Goal: Task Accomplishment & Management: Use online tool/utility

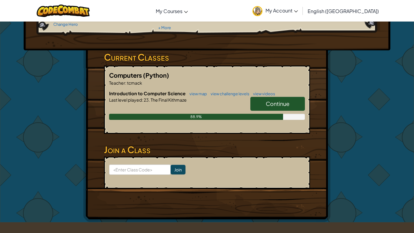
scroll to position [74, 0]
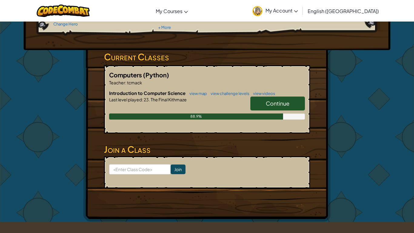
click at [269, 100] on span "Continue" at bounding box center [278, 103] width 24 height 7
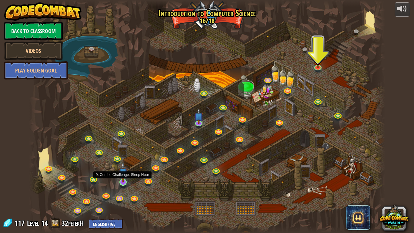
click at [126, 178] on img at bounding box center [122, 172] width 9 height 21
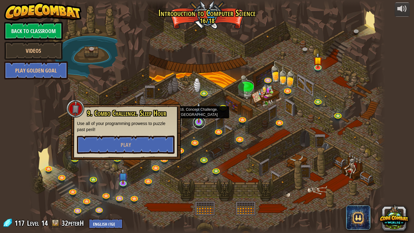
click at [200, 125] on link at bounding box center [199, 122] width 12 height 12
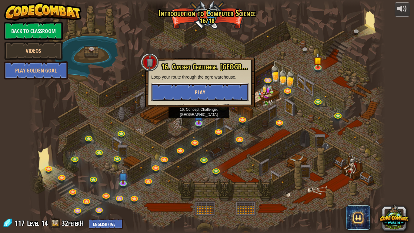
click at [195, 88] on button "Play" at bounding box center [200, 92] width 98 height 18
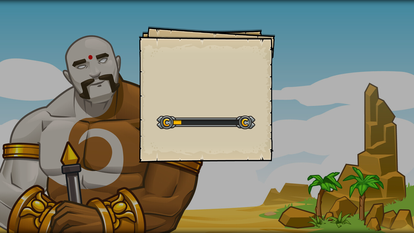
click at [195, 88] on div "Goals Start Level Error loading from server. Try refreshing the page. You'll ne…" at bounding box center [207, 94] width 136 height 136
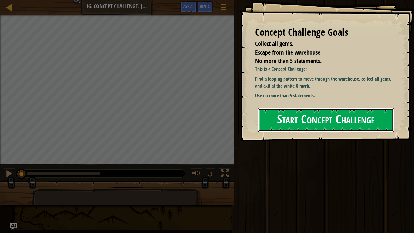
click at [339, 114] on button "Start Concept Challenge" at bounding box center [326, 120] width 136 height 24
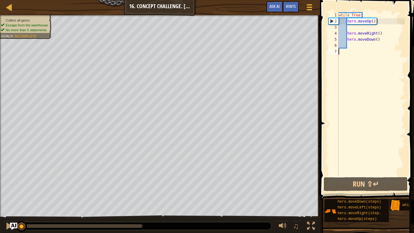
click at [378, 26] on div "while True : hero . moveUp ( 2 ) hero . moveRight ( ) hero . moveDown ( )" at bounding box center [371, 100] width 68 height 176
click at [335, 36] on div "5" at bounding box center [334, 39] width 10 height 6
type textarea "hero.moveRight()"
click at [356, 31] on div "while True : hero . moveUp ( 2 ) hero . moveRight ( ) hero . moveDown ( )" at bounding box center [371, 100] width 68 height 176
click at [360, 28] on div "while True : hero . moveUp ( 2 ) hero . moveRight ( ) hero . moveDown ( )" at bounding box center [371, 100] width 68 height 176
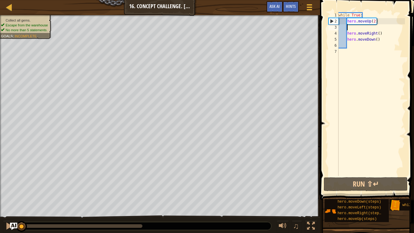
type textarea "r"
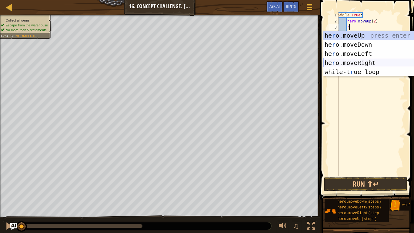
click at [371, 60] on div "he r o.moveUp press enter he r o.moveDown press enter he r o.moveLeft press ent…" at bounding box center [380, 63] width 115 height 64
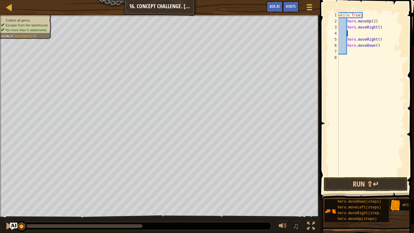
scroll to position [3, 1]
click at [378, 29] on div "while True : hero . moveUp ( 2 ) hero . moveRight ( ) hero . moveRight ( ) hero…" at bounding box center [371, 100] width 68 height 176
click at [379, 30] on div "while True : hero . moveUp ( 2 ) hero . moveRight ( ) hero . moveRight ( ) hero…" at bounding box center [371, 100] width 68 height 176
drag, startPoint x: 382, startPoint y: 45, endPoint x: 346, endPoint y: 33, distance: 38.5
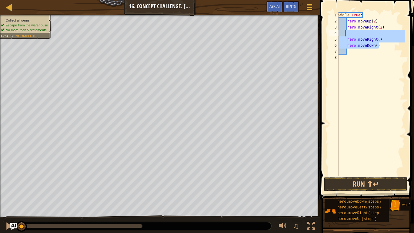
click at [346, 33] on div "while True : hero . moveUp ( 2 ) hero . moveRight ( 2 ) hero . moveRight ( ) he…" at bounding box center [371, 100] width 68 height 176
type textarea "hero.moveRight()"
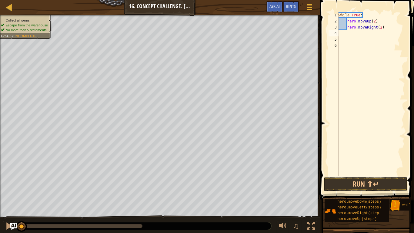
scroll to position [3, 0]
type textarea "hero.moveRight(2)"
click at [276, 9] on span "Ask AI" at bounding box center [274, 6] width 10 height 6
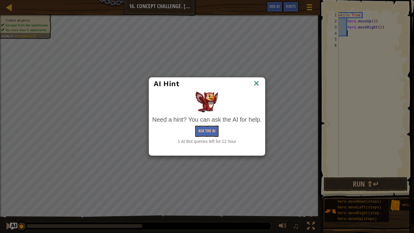
click at [256, 82] on img at bounding box center [256, 83] width 8 height 9
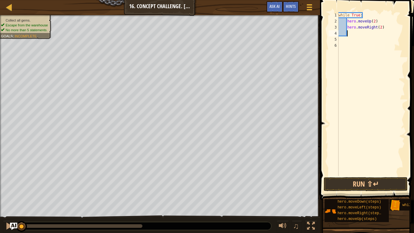
type textarea "d"
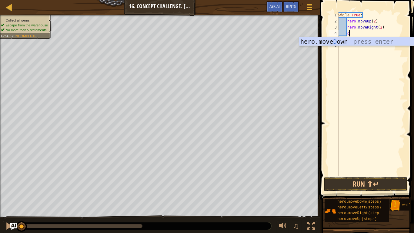
scroll to position [3, 1]
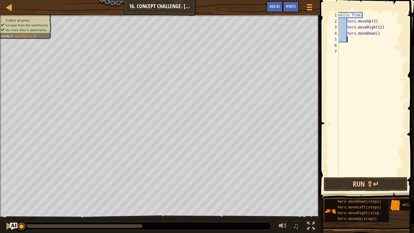
type textarea "l"
click at [381, 189] on button "Run ⇧↵" at bounding box center [366, 184] width 84 height 14
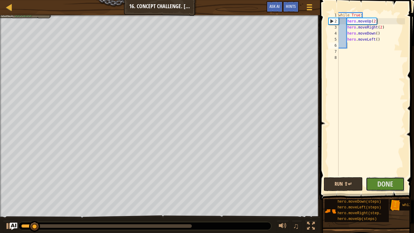
click at [382, 183] on span "Done" at bounding box center [385, 184] width 16 height 10
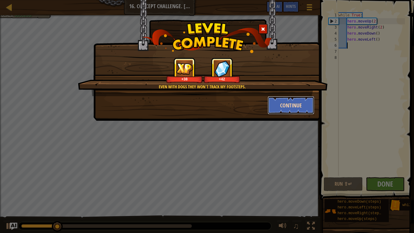
click at [284, 101] on button "Continue" at bounding box center [291, 105] width 47 height 18
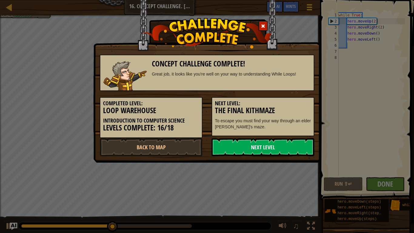
click at [235, 144] on link "Next Level" at bounding box center [263, 147] width 103 height 18
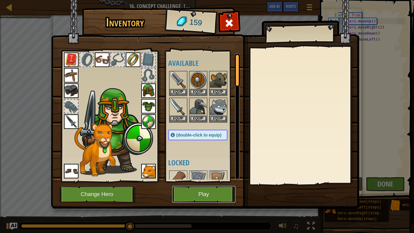
click at [201, 192] on button "Play" at bounding box center [203, 194] width 63 height 17
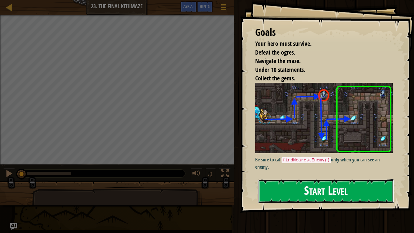
click at [284, 188] on button "Start Level" at bounding box center [326, 191] width 136 height 24
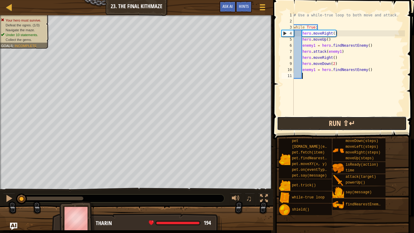
click at [335, 123] on button "Run ⇧↵" at bounding box center [342, 123] width 130 height 14
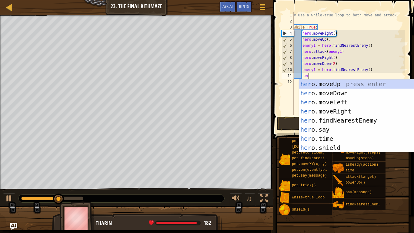
type textarea "hero"
click at [338, 83] on div "hero .moveUp press enter hero .moveDown press enter hero .moveLeft press enter …" at bounding box center [356, 124] width 115 height 91
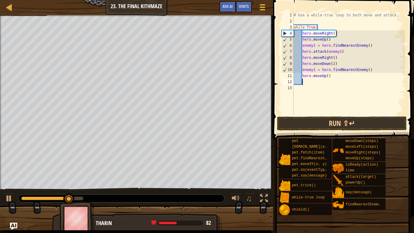
scroll to position [3, 1]
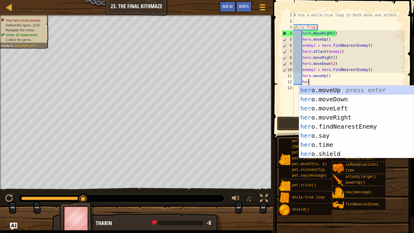
type textarea "hero"
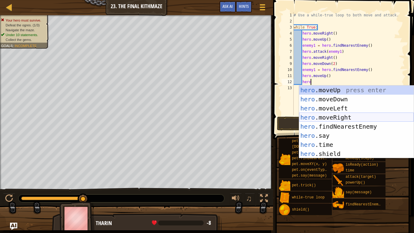
click at [332, 116] on div "hero .moveUp press enter hero .moveDown press enter hero .moveLeft press enter …" at bounding box center [356, 130] width 115 height 91
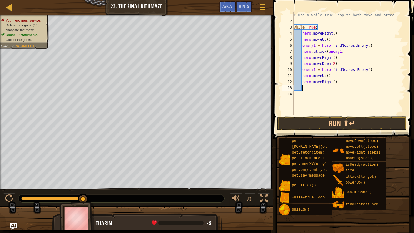
scroll to position [3, 1]
click at [335, 121] on button "Run ⇧↵" at bounding box center [342, 123] width 130 height 14
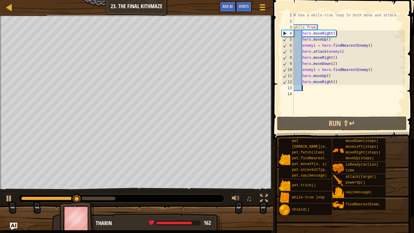
click at [348, 85] on div "# Use a while-true loop to both move and attack. while True : hero . moveRight …" at bounding box center [348, 69] width 112 height 115
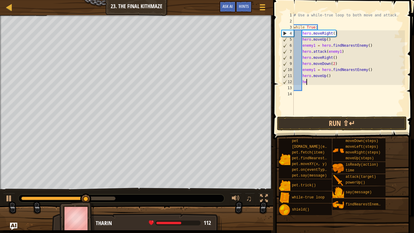
type textarea "h"
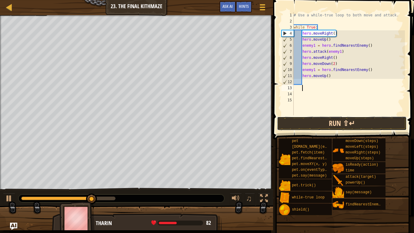
click at [368, 127] on button "Run ⇧↵" at bounding box center [342, 123] width 130 height 14
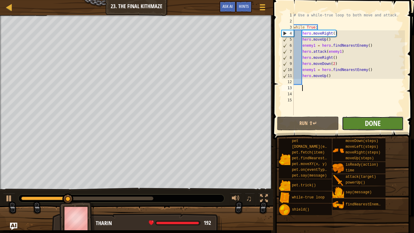
click at [369, 124] on span "Done" at bounding box center [373, 123] width 16 height 10
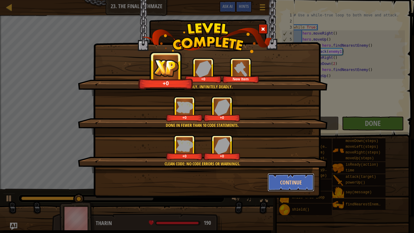
click at [294, 184] on button "Continue" at bounding box center [291, 182] width 47 height 18
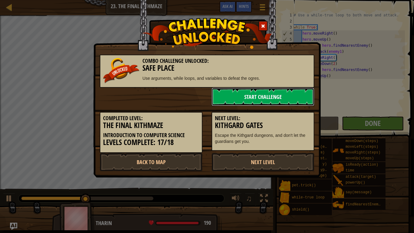
click at [277, 100] on link "Start Challenge" at bounding box center [263, 97] width 103 height 18
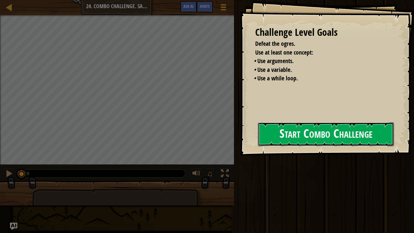
click at [288, 135] on button "Start Combo Challenge" at bounding box center [326, 134] width 136 height 24
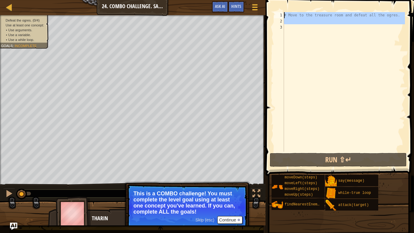
drag, startPoint x: 382, startPoint y: 48, endPoint x: 254, endPoint y: 0, distance: 137.1
click at [254, 0] on div "Map Introduction to Computer Science 24. Combo Challenge. Safe Place Game Menu …" at bounding box center [207, 116] width 414 height 233
type textarea "# Move to the treasure room and defeat all the ogres."
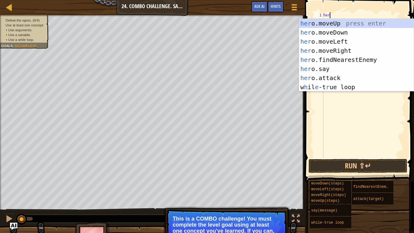
type textarea "hero"
click at [342, 23] on div "hero .moveUp press enter hero .moveDown press enter hero .moveLeft press enter …" at bounding box center [356, 64] width 115 height 91
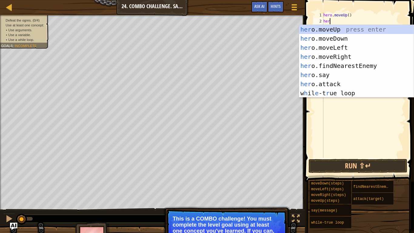
type textarea "hero"
click at [360, 54] on div "hero .moveUp press enter hero .moveDown press enter hero .moveLeft press enter …" at bounding box center [356, 70] width 115 height 91
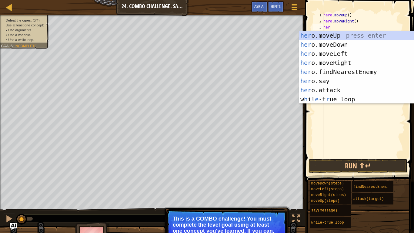
type textarea "hero"
click at [340, 45] on div "hero .moveUp press enter hero .moveDown press enter hero .moveLeft press enter …" at bounding box center [356, 76] width 115 height 91
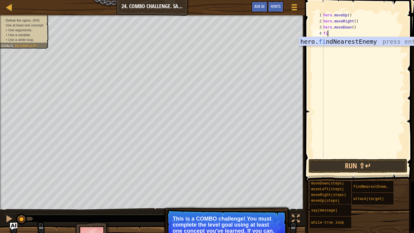
type textarea "fin"
click at [339, 44] on div "hero. fin dNearestEnemy press enter" at bounding box center [356, 50] width 115 height 27
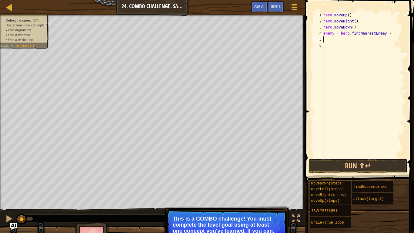
scroll to position [3, 0]
click at [333, 33] on div "hero . moveUp ( ) hero . moveRight ( ) hero . moveDown ( ) enemy = hero . findN…" at bounding box center [363, 91] width 83 height 158
click at [353, 27] on div "hero . moveUp ( ) hero . moveRight ( ) hero . moveDown ( ) enemy1 = hero . find…" at bounding box center [363, 91] width 83 height 158
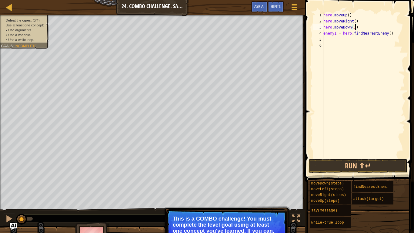
click at [356, 21] on div "hero . moveUp ( ) hero . moveRight ( ) hero . moveDown ( 3 ) enemy1 = hero . fi…" at bounding box center [363, 91] width 83 height 158
click at [348, 16] on div "hero . moveUp ( ) hero . moveRight ( 4 ) hero . moveDown ( 3 ) enemy1 = hero . …" at bounding box center [363, 91] width 83 height 158
click at [350, 16] on div "hero . moveUp ( ) hero . moveRight ( 4 ) hero . moveDown ( 3 ) enemy1 = hero . …" at bounding box center [363, 91] width 83 height 158
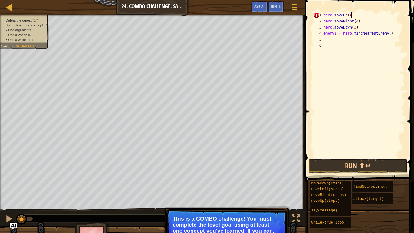
scroll to position [3, 4]
click at [395, 162] on button "Run ⇧↵" at bounding box center [358, 166] width 99 height 14
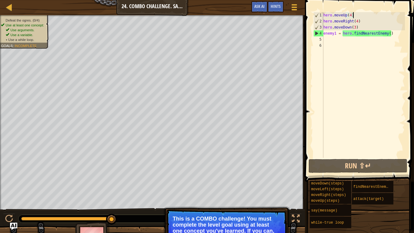
click at [323, 35] on div "4" at bounding box center [319, 33] width 10 height 6
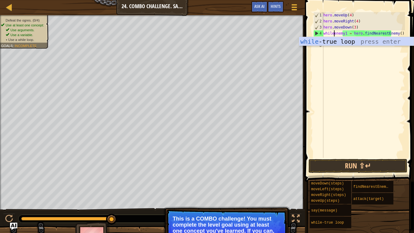
scroll to position [3, 2]
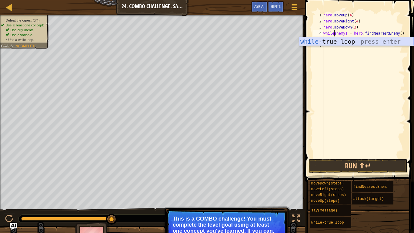
click at [324, 37] on div "while -true loop press enter" at bounding box center [356, 50] width 115 height 27
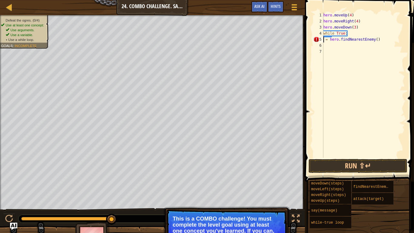
click at [353, 34] on div "hero . moveUp ( 4 ) hero . moveRight ( 4 ) hero . moveDown ( 3 ) while True : =…" at bounding box center [363, 91] width 83 height 158
type textarea "while True:"
click at [348, 40] on div "hero . moveUp ( 4 ) hero . moveRight ( 4 ) hero . moveDown ( 3 ) while True : =…" at bounding box center [363, 91] width 83 height 158
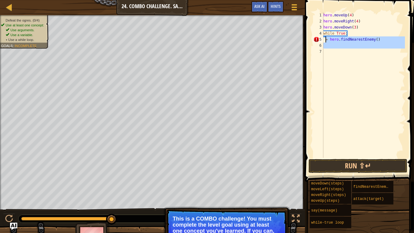
drag, startPoint x: 362, startPoint y: 52, endPoint x: 325, endPoint y: 42, distance: 38.8
click at [325, 42] on div "hero . moveUp ( 4 ) hero . moveRight ( 4 ) hero . moveDown ( 3 ) while True : =…" at bounding box center [363, 91] width 83 height 158
type textarea "= hero.findNearestEnemy()"
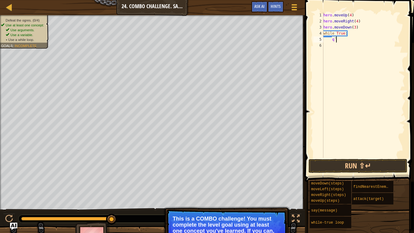
scroll to position [3, 2]
type textarea "q`"
click at [363, 100] on div "hero . moveUp ( 4 ) hero . moveRight ( 4 ) hero . moveDown ( 3 ) while True : q…" at bounding box center [363, 91] width 83 height 158
drag, startPoint x: 359, startPoint y: 67, endPoint x: 327, endPoint y: 46, distance: 38.3
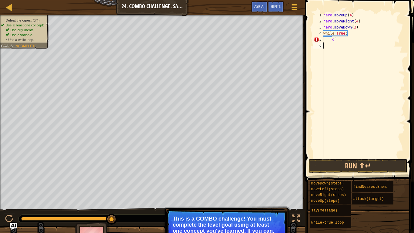
click at [327, 46] on div "hero . moveUp ( 4 ) hero . moveRight ( 4 ) hero . moveDown ( 3 ) while True : q…" at bounding box center [363, 91] width 83 height 158
drag, startPoint x: 333, startPoint y: 52, endPoint x: 321, endPoint y: 39, distance: 17.4
click at [321, 39] on div "1 2 3 4 5 6 hero . moveUp ( 4 ) hero . moveRight ( 4 ) hero . moveDown ( 3 ) wh…" at bounding box center [358, 84] width 93 height 145
type textarea "q`"
click at [359, 33] on div "hero . moveUp ( 4 ) hero . moveRight ( 4 ) hero . moveDown ( 3 ) while True :" at bounding box center [363, 91] width 83 height 158
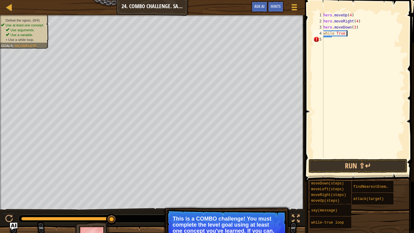
type textarea "while True:"
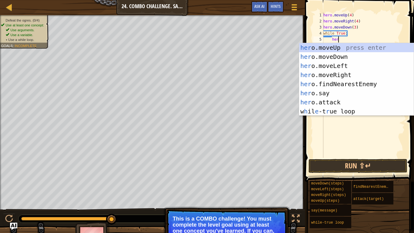
type textarea "hero"
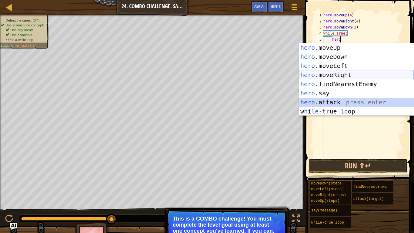
click at [282, 0] on body "Map Introduction to Computer Science 24. Combo Challenge. Safe Place Game Menu …" at bounding box center [207, 0] width 414 height 0
click at [313, 85] on div "hero .moveUp press enter hero .moveDown press enter hero .moveLeft press enter …" at bounding box center [356, 88] width 115 height 91
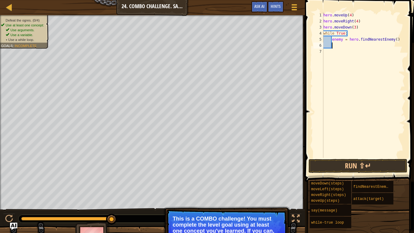
scroll to position [3, 1]
click at [341, 40] on div "hero . moveUp ( 4 ) hero . moveRight ( 4 ) hero . moveDown ( 3 ) while True : e…" at bounding box center [363, 91] width 83 height 158
click at [342, 41] on div "hero . moveUp ( 4 ) hero . moveRight ( 4 ) hero . moveDown ( 3 ) while True : e…" at bounding box center [363, 91] width 83 height 158
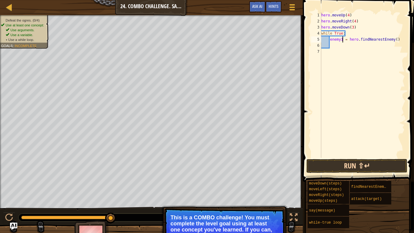
type textarea "enemy1 = hero.findNearestEnemy()"
click at [385, 164] on button "Run ⇧↵" at bounding box center [356, 166] width 101 height 14
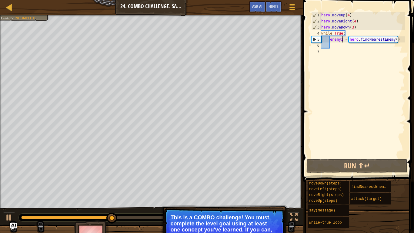
click at [339, 46] on div "hero . moveUp ( 4 ) hero . moveRight ( 4 ) hero . moveDown ( 3 ) while True : e…" at bounding box center [362, 91] width 85 height 158
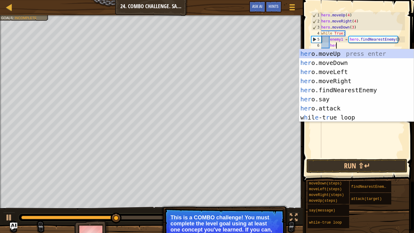
scroll to position [3, 2]
click at [352, 103] on div "hero .moveUp press enter hero .moveDown press enter hero .moveLeft press enter …" at bounding box center [356, 94] width 115 height 91
type textarea "hero.say("message")"
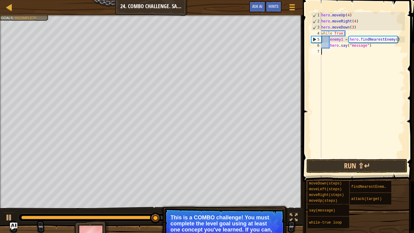
drag, startPoint x: 377, startPoint y: 57, endPoint x: 329, endPoint y: 49, distance: 48.6
click at [329, 49] on div "hero . moveUp ( 4 ) hero . moveRight ( 4 ) hero . moveDown ( 3 ) while True : e…" at bounding box center [362, 91] width 85 height 158
drag, startPoint x: 355, startPoint y: 67, endPoint x: 322, endPoint y: 46, distance: 39.3
click at [322, 46] on div "hero . moveUp ( 4 ) hero . moveRight ( 4 ) hero . moveDown ( 3 ) while True : e…" at bounding box center [362, 91] width 85 height 158
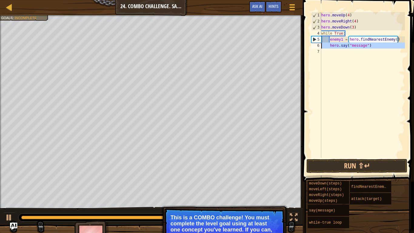
type textarea "hero.say("message")"
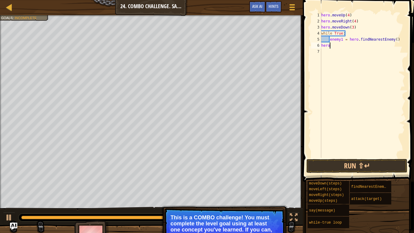
scroll to position [3, 1]
type textarea "h"
click at [403, 40] on div "hero . moveUp ( 4 ) hero . moveRight ( 4 ) hero . moveDown ( 3 ) while True : e…" at bounding box center [362, 91] width 85 height 158
type textarea "enemy1 = hero.findNearestEnemy()"
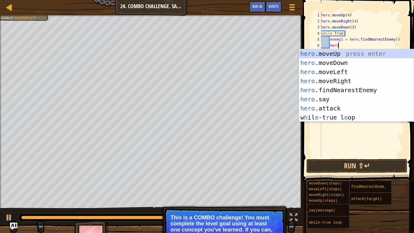
scroll to position [3, 2]
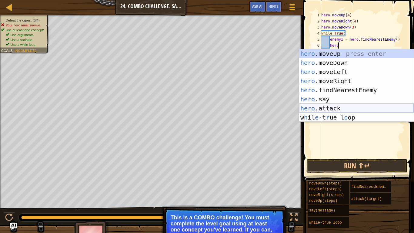
click at [331, 108] on div "hero .moveUp press enter hero .moveDown press enter hero .moveLeft press enter …" at bounding box center [356, 94] width 115 height 91
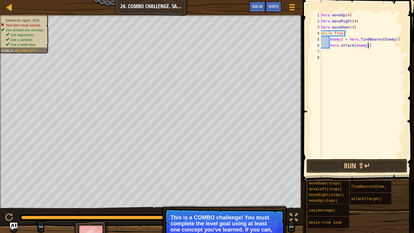
scroll to position [3, 7]
type textarea "hero.attack(enemy1)"
click at [375, 167] on button "Run ⇧↵" at bounding box center [356, 166] width 101 height 14
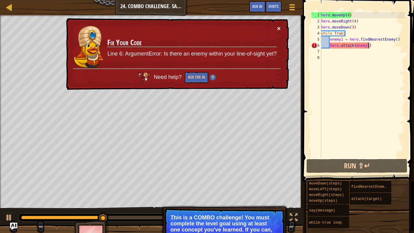
click at [278, 25] on button "×" at bounding box center [279, 28] width 4 height 6
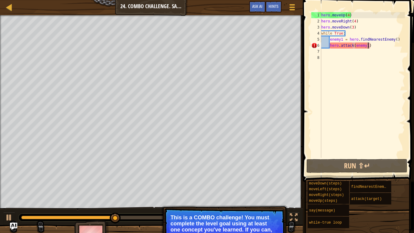
click at [335, 52] on div "hero . moveUp ( 4 ) hero . moveRight ( 4 ) hero . moveDown ( 3 ) while True : e…" at bounding box center [362, 91] width 85 height 158
